Goal: Find specific page/section: Find specific page/section

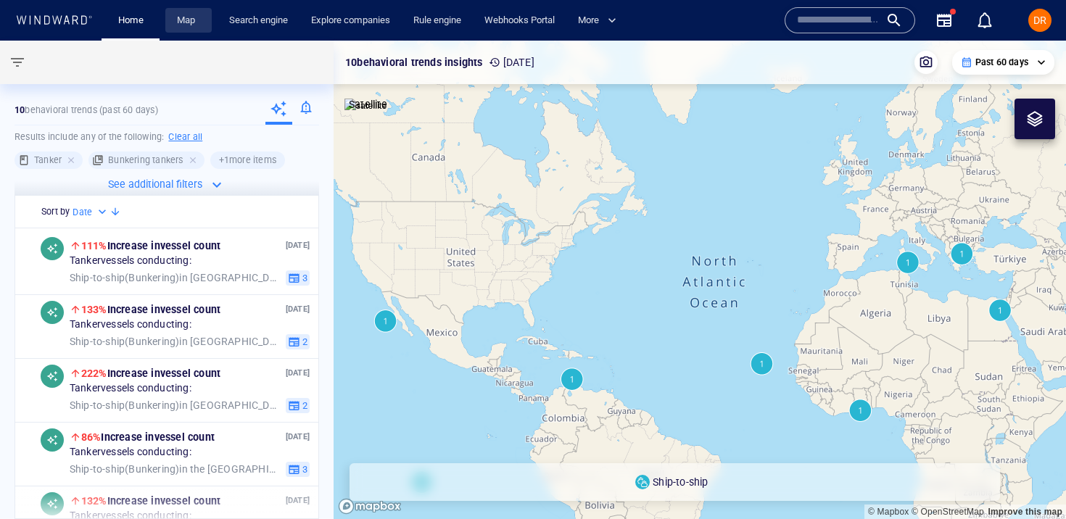
click at [196, 19] on link "Map" at bounding box center [188, 20] width 35 height 25
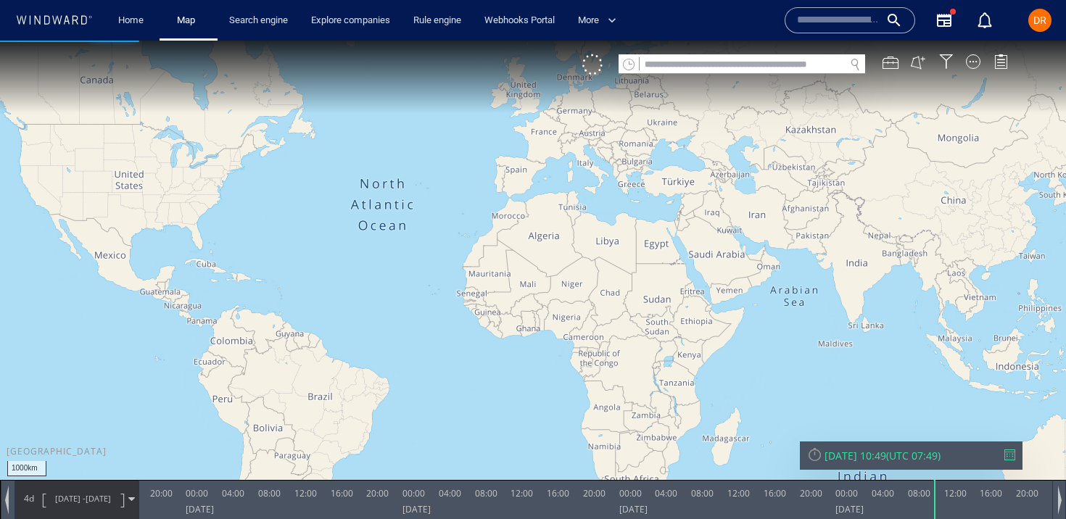
drag, startPoint x: 817, startPoint y: 211, endPoint x: 652, endPoint y: 211, distance: 164.5
click at [651, 211] on canvas "Map" at bounding box center [533, 273] width 1066 height 464
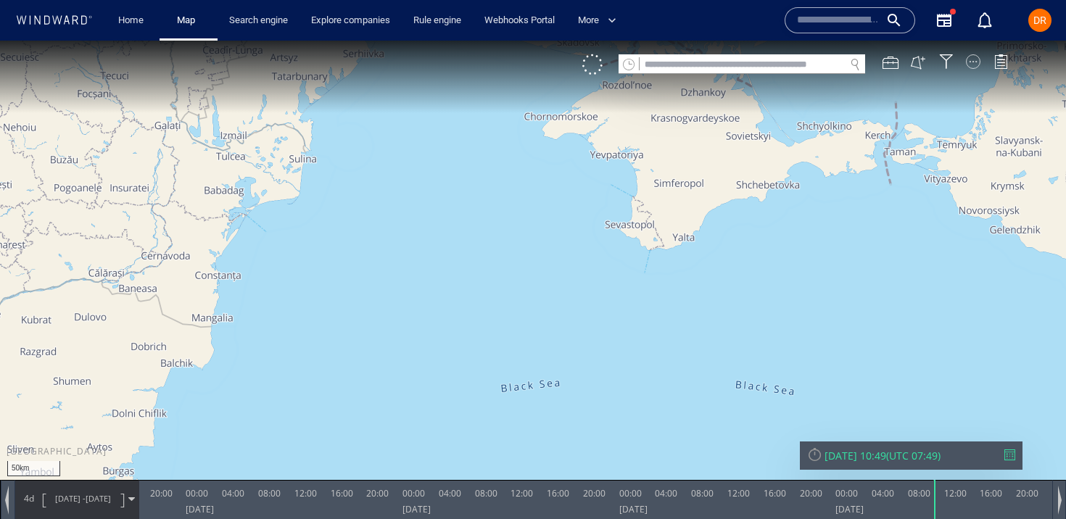
click at [968, 57] on div at bounding box center [972, 61] width 14 height 14
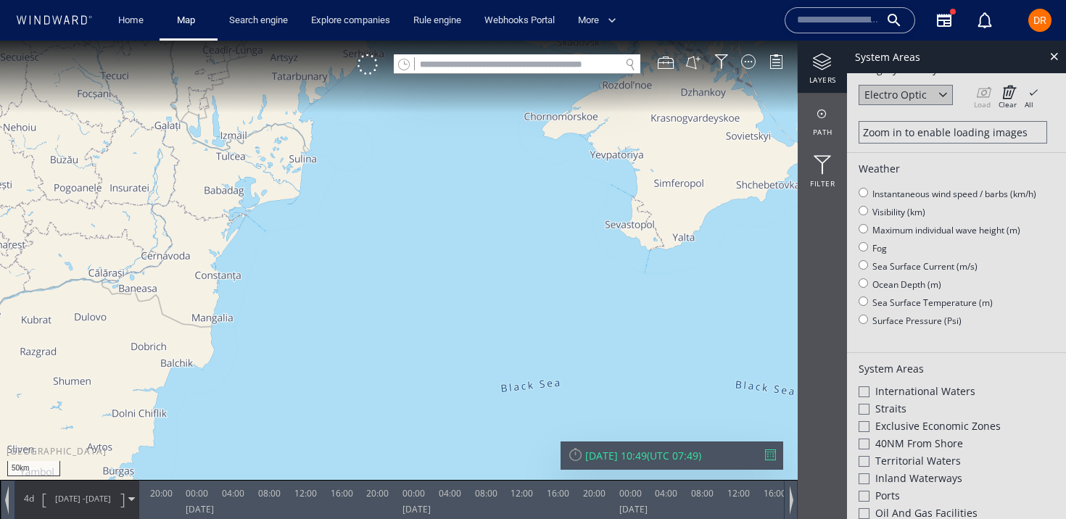
scroll to position [151, 0]
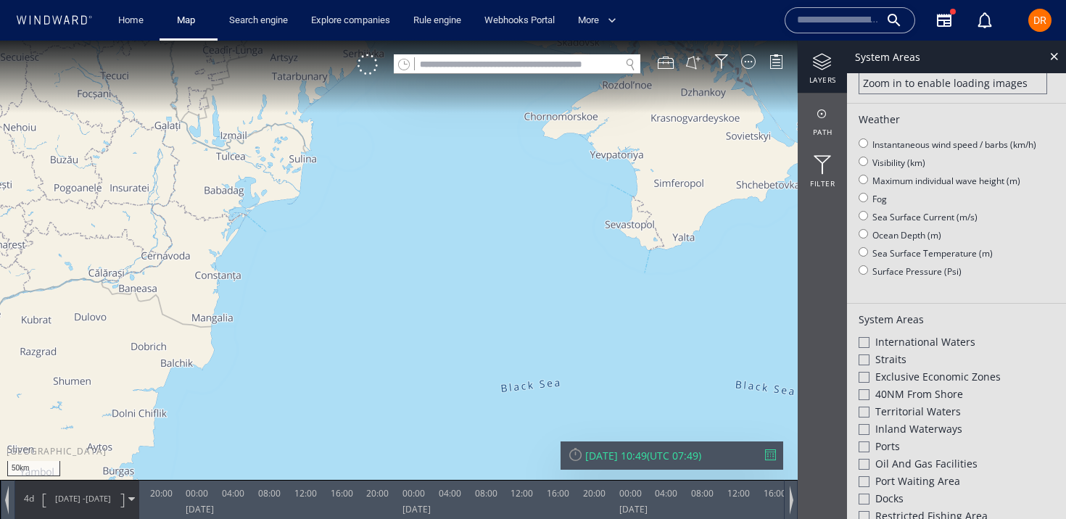
click at [911, 370] on span "Exclusive Economic Zones" at bounding box center [937, 377] width 125 height 14
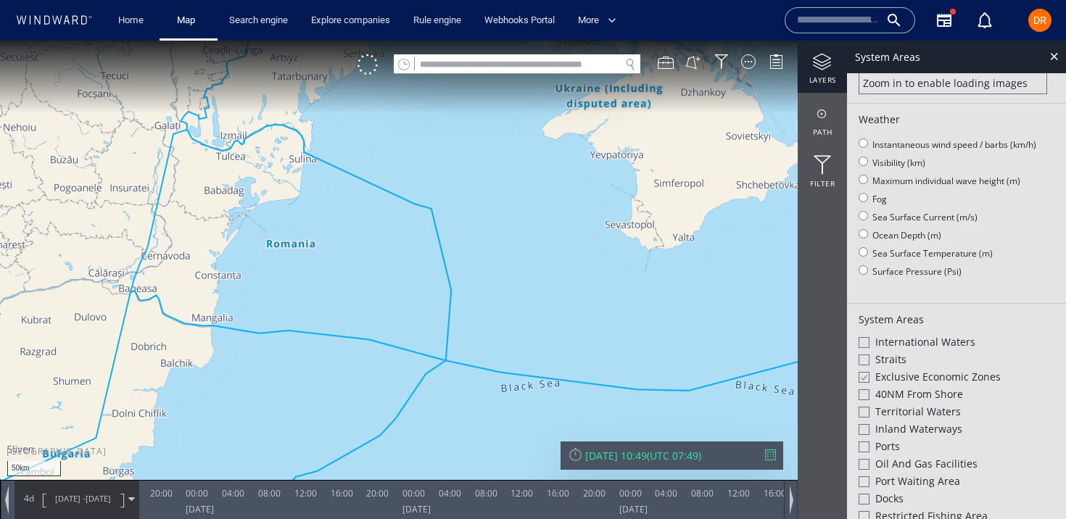
drag, startPoint x: 501, startPoint y: 169, endPoint x: 404, endPoint y: 259, distance: 131.8
click at [404, 259] on canvas "Map" at bounding box center [533, 273] width 1066 height 464
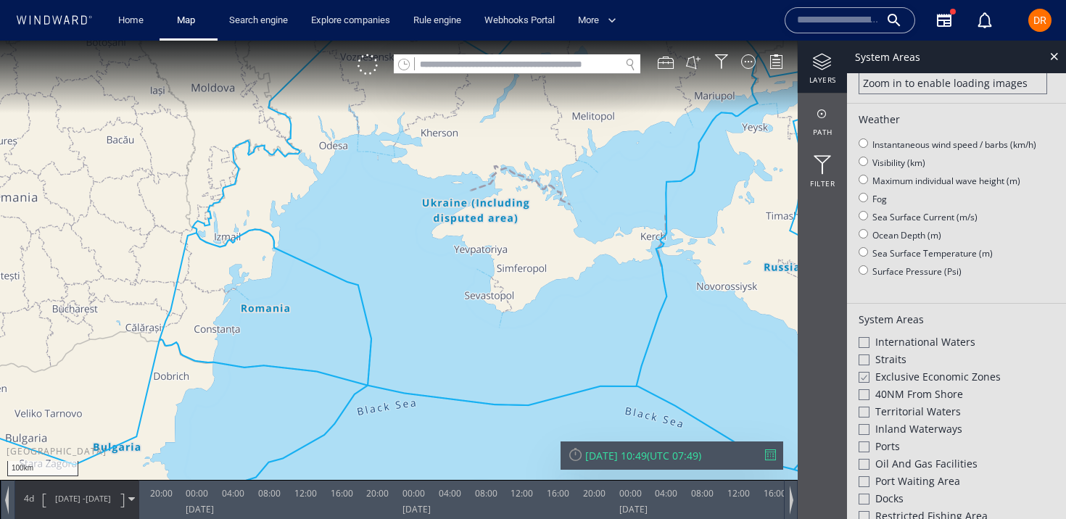
drag, startPoint x: 404, startPoint y: 259, endPoint x: 367, endPoint y: 333, distance: 82.7
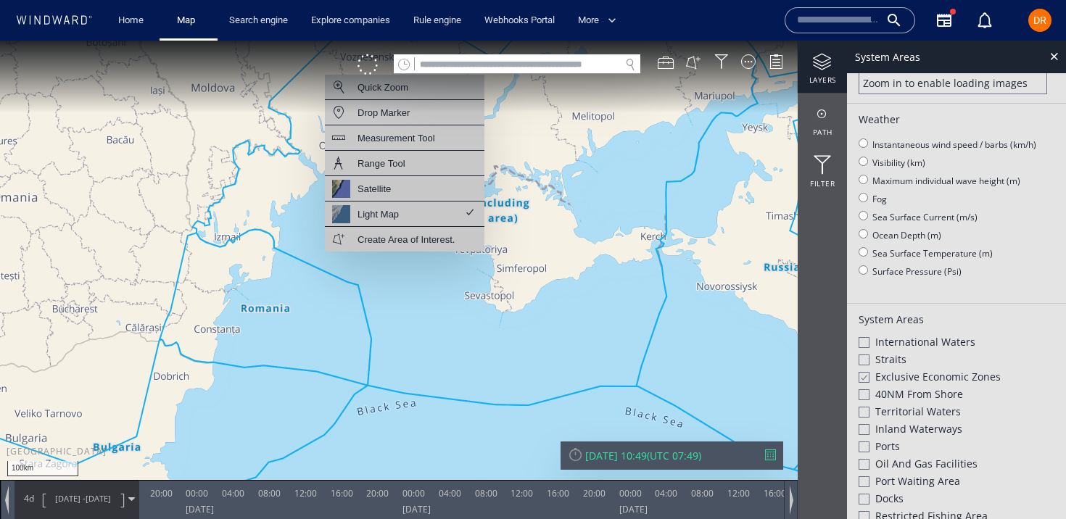
drag, startPoint x: 457, startPoint y: 263, endPoint x: 435, endPoint y: 292, distance: 36.2
click at [435, 292] on canvas "Map" at bounding box center [533, 273] width 1066 height 464
